Goal: Check status: Check status

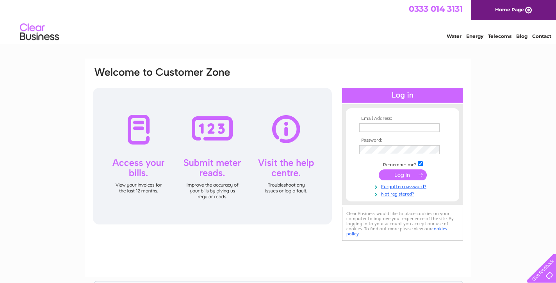
type input "sue@winestore.co.uk"
click at [400, 176] on input "submit" at bounding box center [403, 175] width 48 height 11
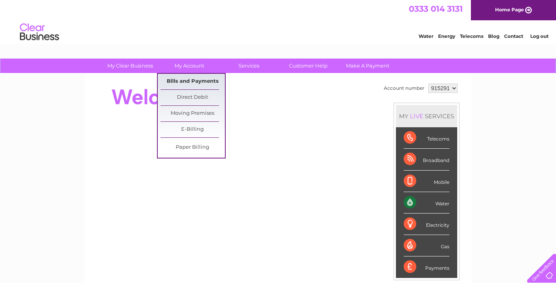
click at [193, 80] on link "Bills and Payments" at bounding box center [193, 82] width 64 height 16
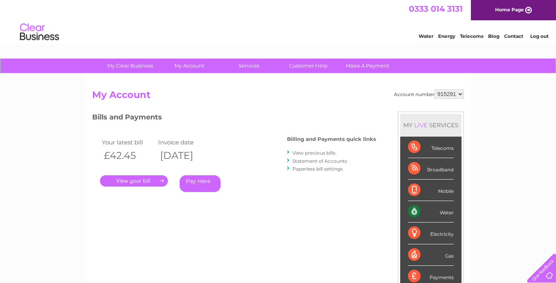
click at [135, 180] on link "." at bounding box center [134, 180] width 68 height 11
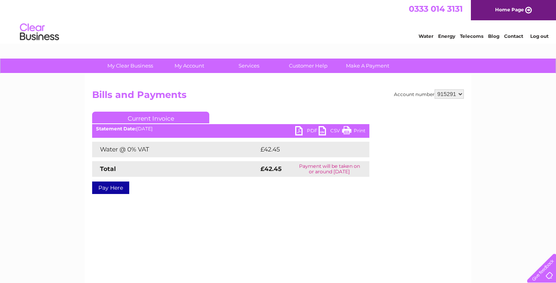
click at [298, 131] on link "PDF" at bounding box center [306, 131] width 23 height 11
